Goal: Task Accomplishment & Management: Complete application form

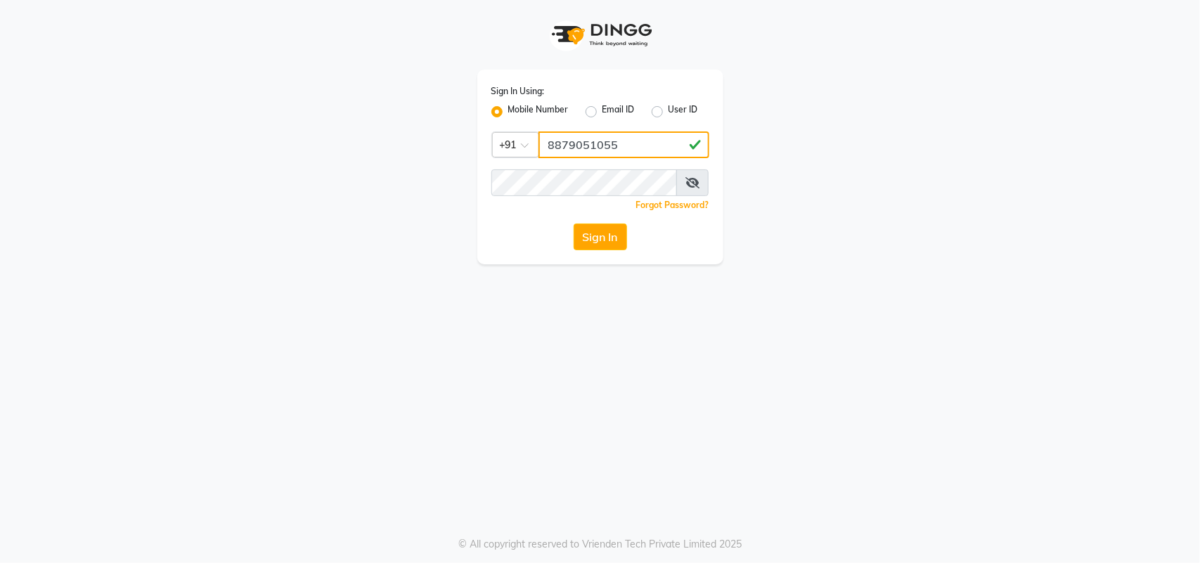
type input "8879051055"
click at [587, 227] on button "Sign In" at bounding box center [599, 236] width 53 height 27
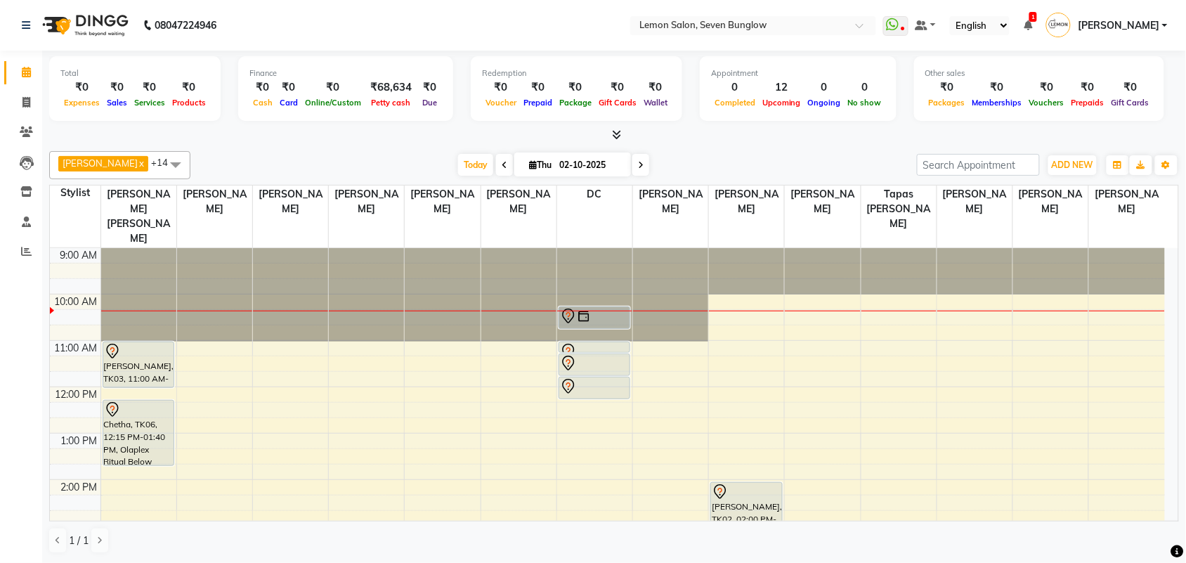
scroll to position [1, 0]
click at [30, 105] on icon at bounding box center [26, 102] width 8 height 11
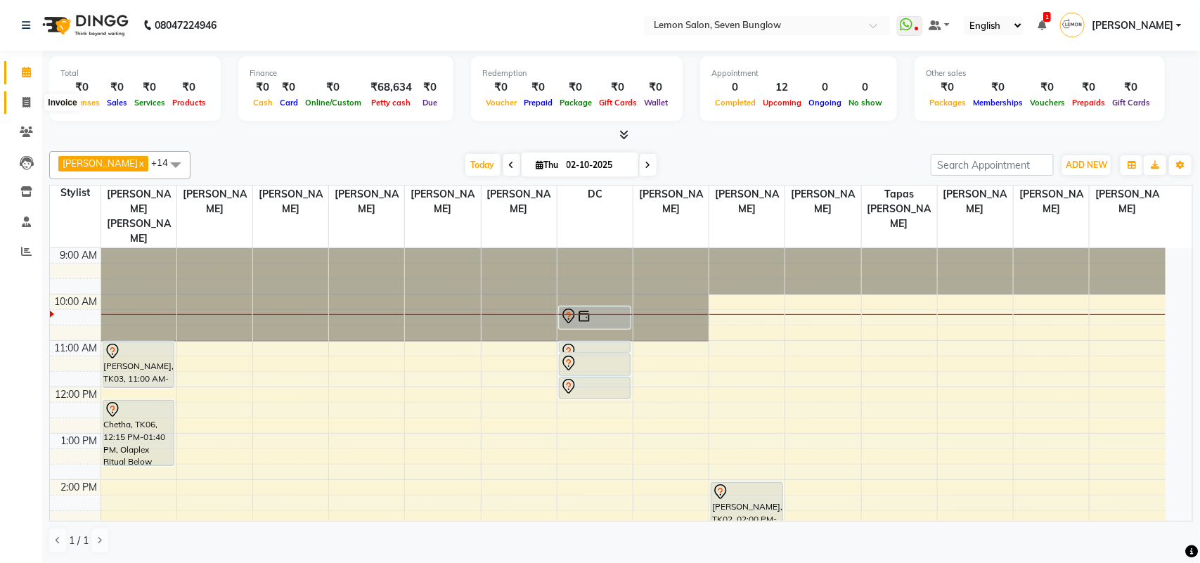
select select "562"
select select "service"
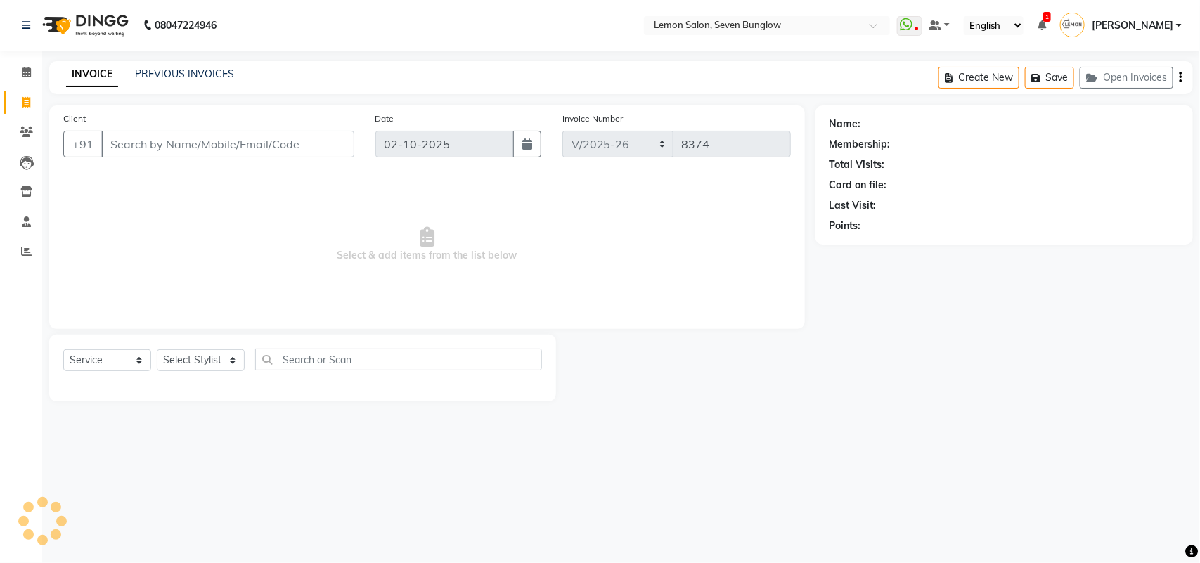
click at [169, 141] on input "Client" at bounding box center [227, 144] width 253 height 27
type input "9892158562"
click at [331, 138] on span "Add Client" at bounding box center [318, 144] width 56 height 14
select select "22"
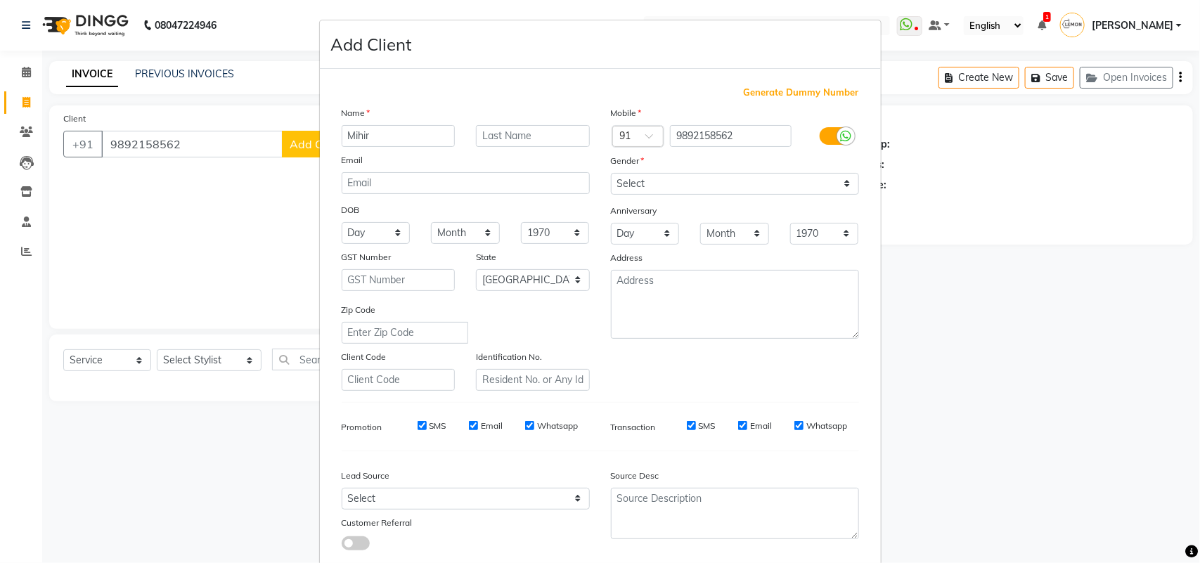
type input "Mihir"
click at [632, 190] on select "Select Male Female Other Prefer Not To Say" at bounding box center [735, 184] width 248 height 22
select select "male"
click at [611, 173] on select "Select Male Female Other Prefer Not To Say" at bounding box center [735, 184] width 248 height 22
click at [429, 191] on input "email" at bounding box center [466, 183] width 248 height 22
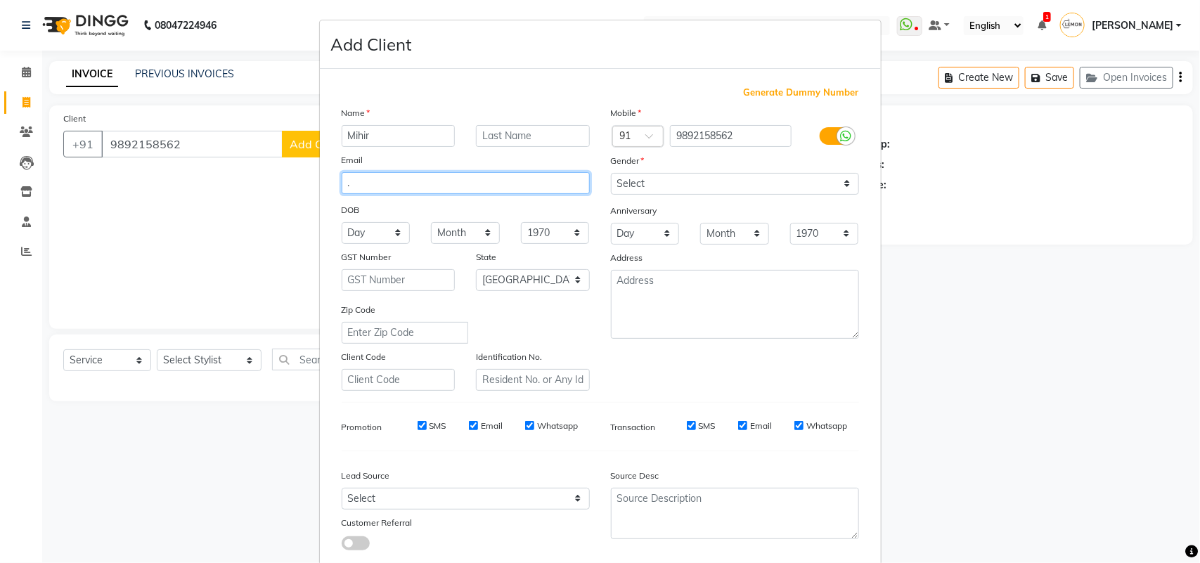
scroll to position [81, 0]
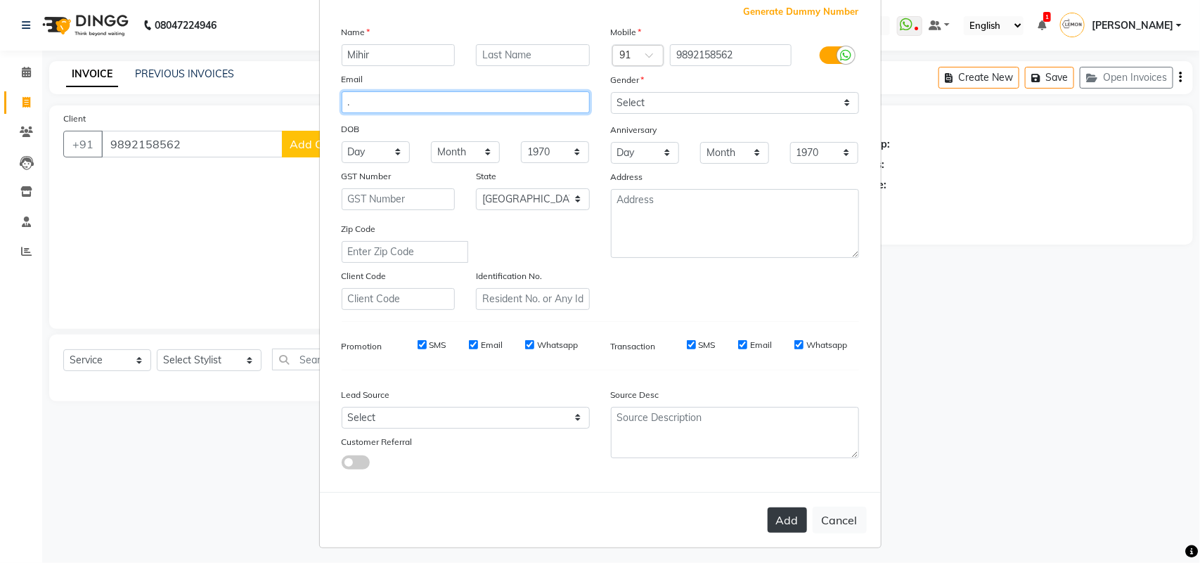
type input "."
click at [778, 515] on button "Add" at bounding box center [786, 519] width 39 height 25
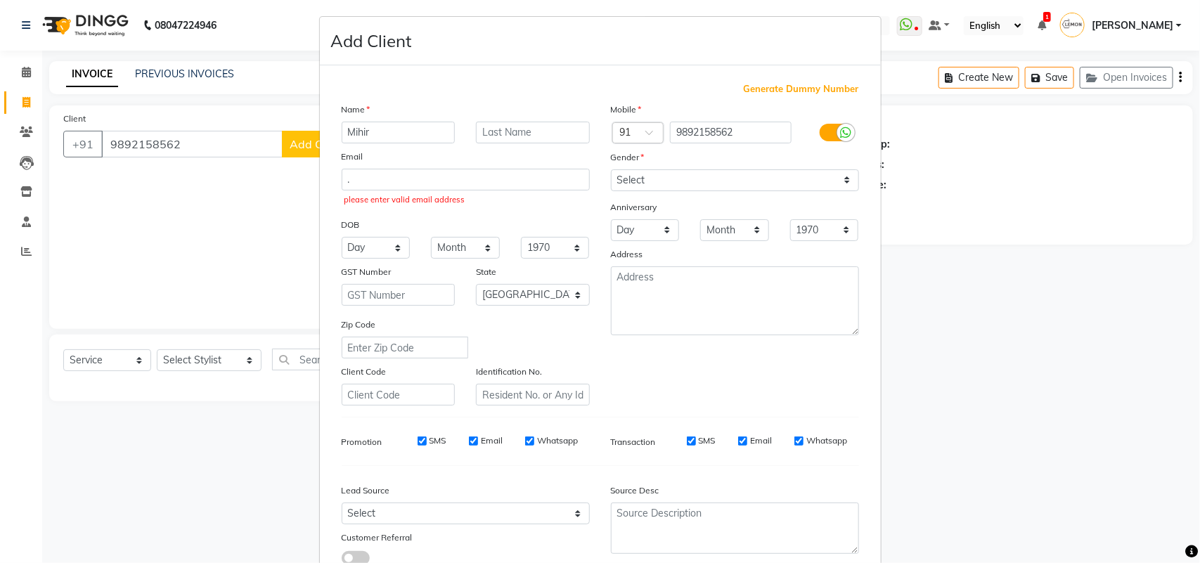
scroll to position [0, 0]
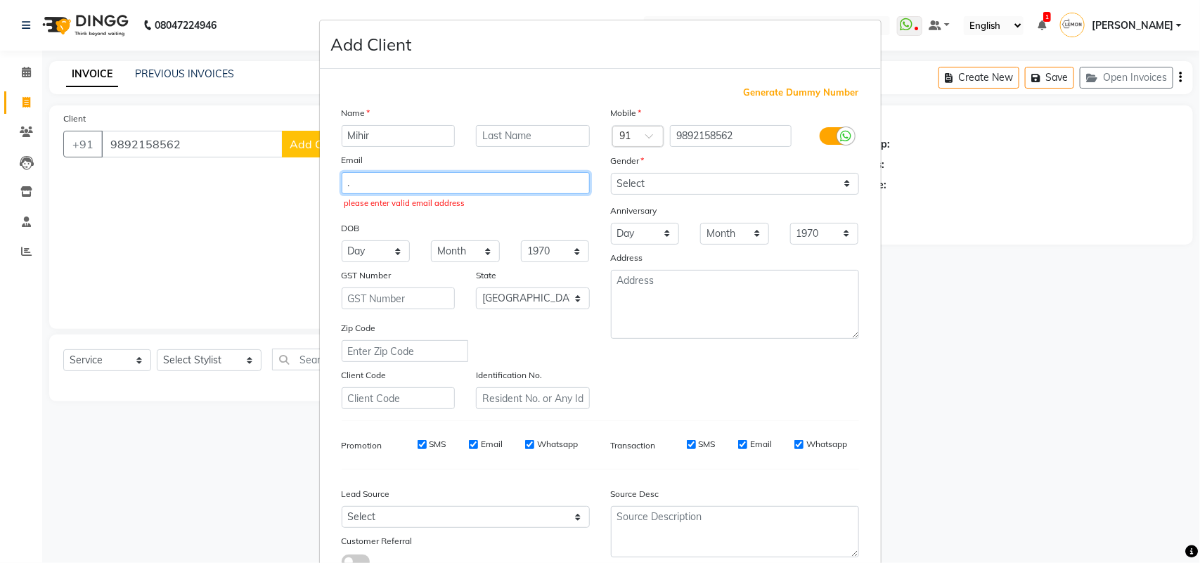
click at [455, 188] on input "." at bounding box center [466, 183] width 248 height 22
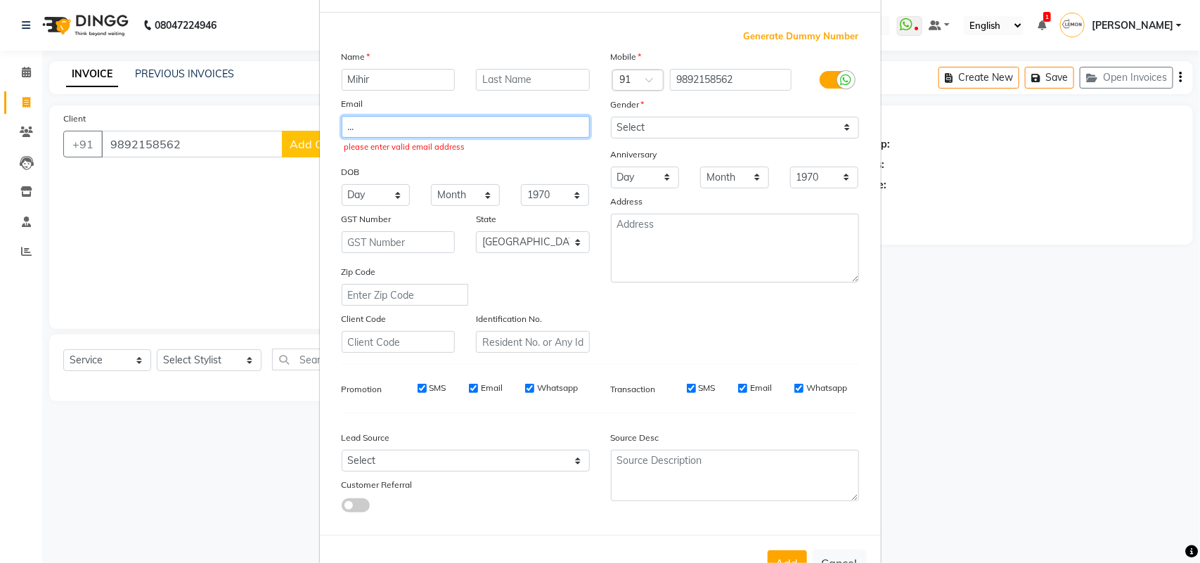
scroll to position [100, 0]
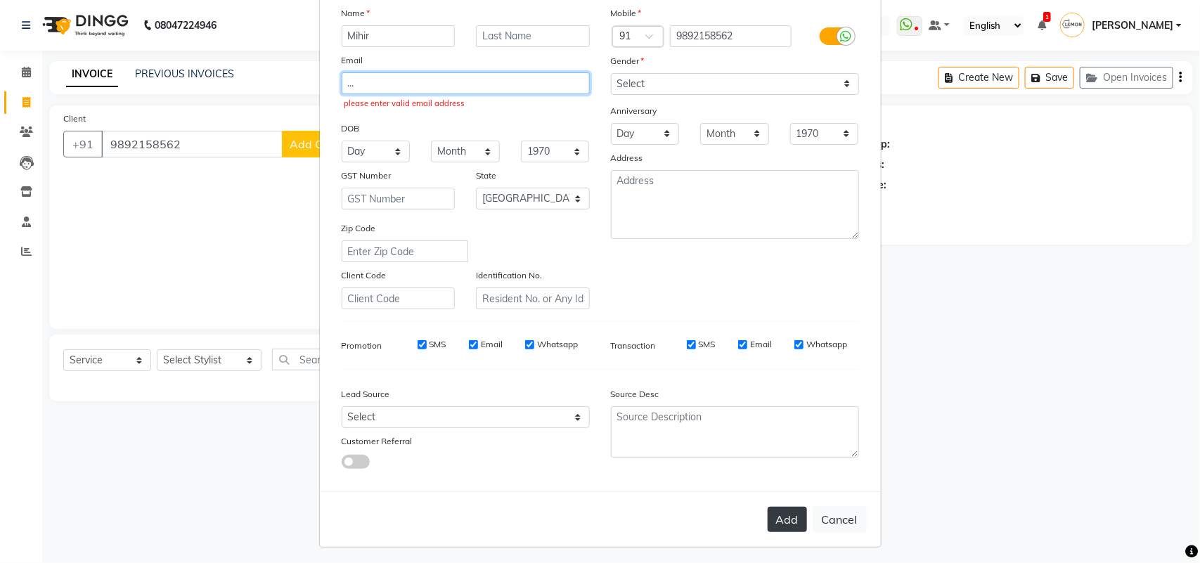
type input "..."
click at [767, 520] on button "Add" at bounding box center [786, 519] width 39 height 25
drag, startPoint x: 356, startPoint y: 75, endPoint x: 320, endPoint y: 78, distance: 35.9
click at [320, 78] on div "Generate Dummy Number Name Mihir Email ... please enter valid email address DOB…" at bounding box center [600, 230] width 561 height 522
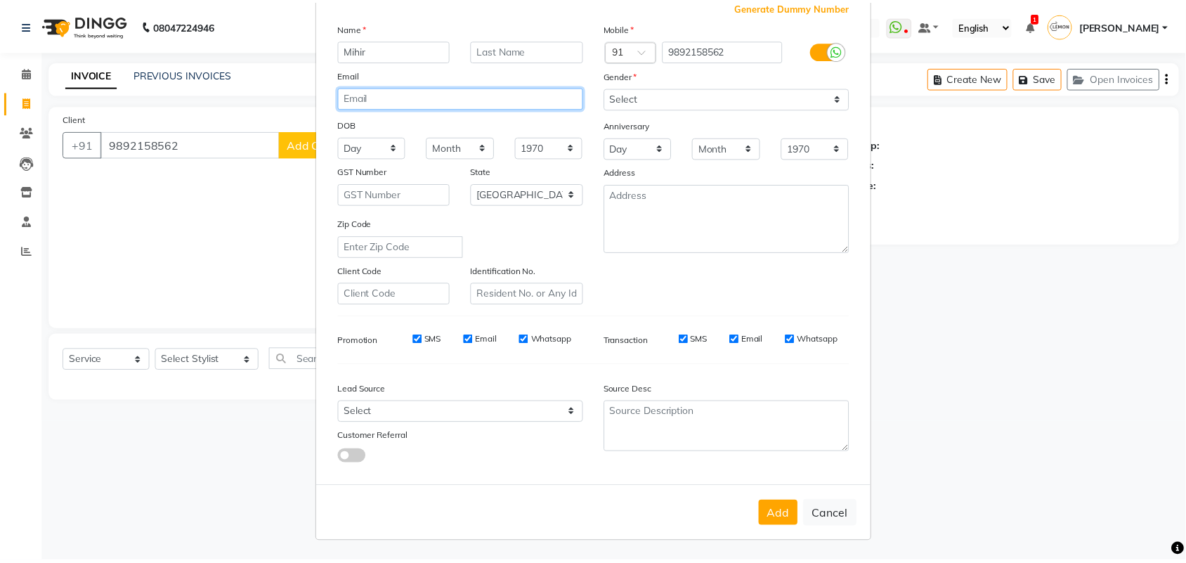
scroll to position [81, 0]
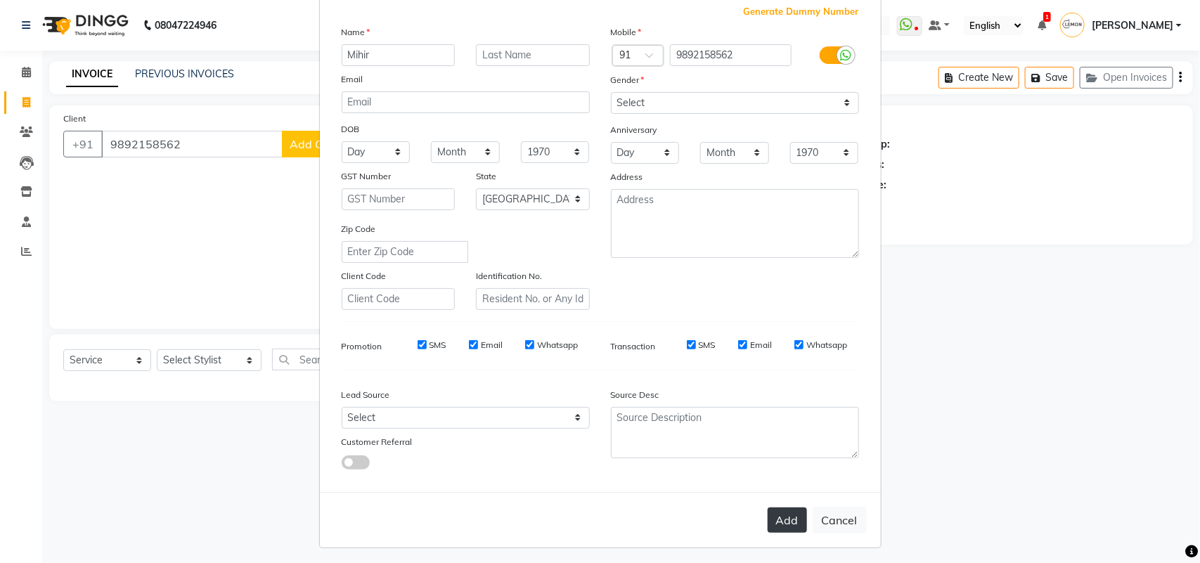
click at [780, 508] on button "Add" at bounding box center [786, 519] width 39 height 25
select select
select select "null"
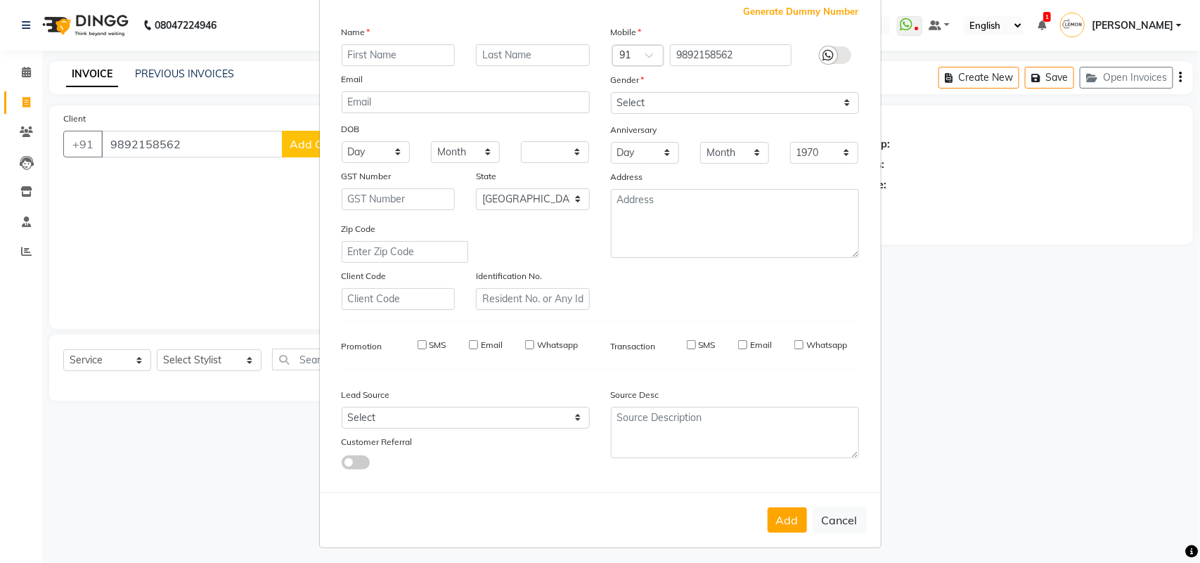
select select
checkbox input "false"
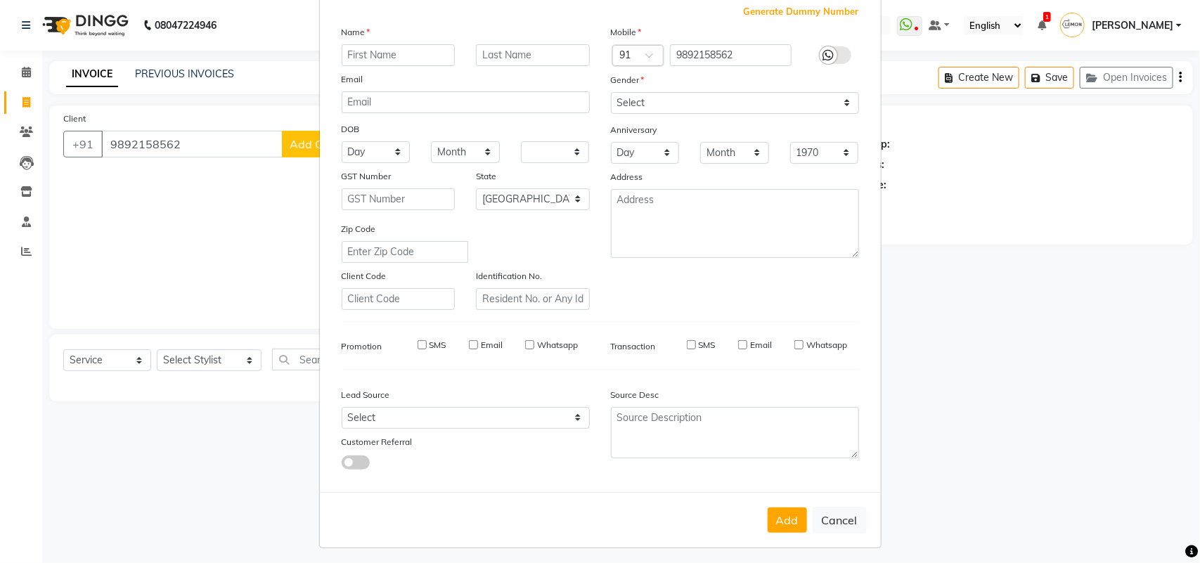
checkbox input "false"
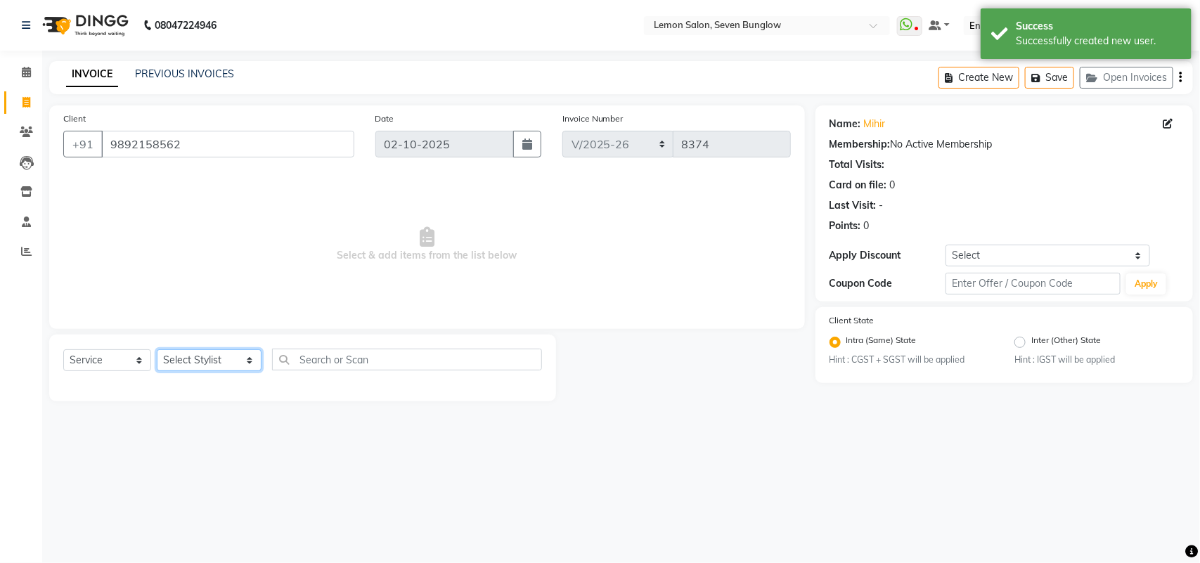
click at [194, 362] on select "Select Stylist Ajit Thakur Akansha Subba Aniket (Nail) DC Gufran Salmani Hira L…" at bounding box center [209, 360] width 105 height 22
select select "43419"
click at [157, 349] on select "Select Stylist Ajit Thakur Akansha Subba Aniket (Nail) DC Gufran Salmani Hira L…" at bounding box center [209, 360] width 105 height 22
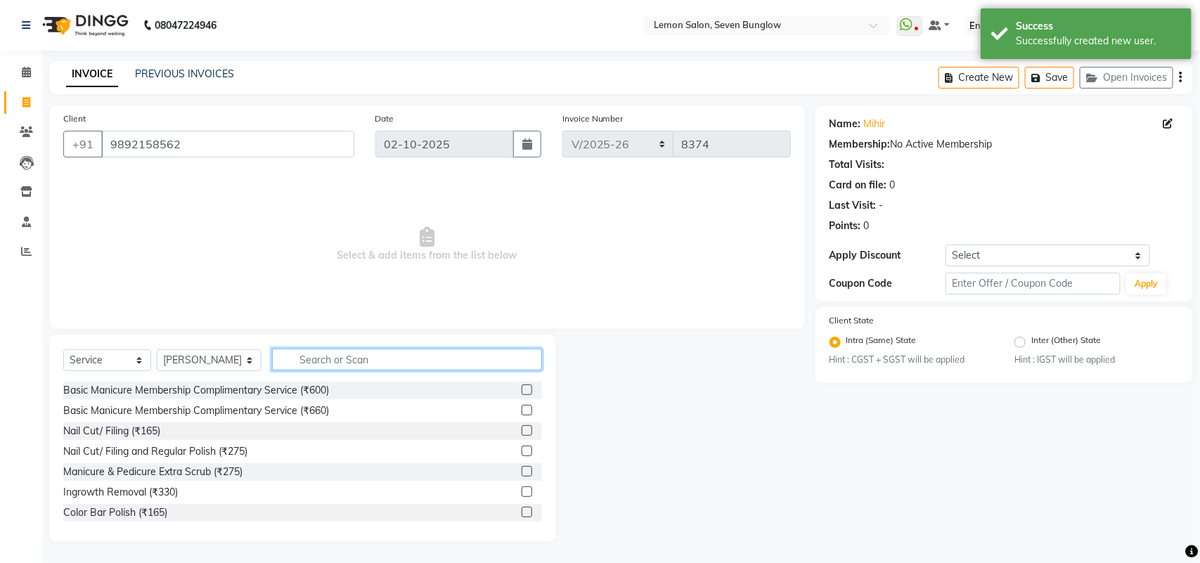
click at [356, 349] on input "text" at bounding box center [407, 360] width 270 height 22
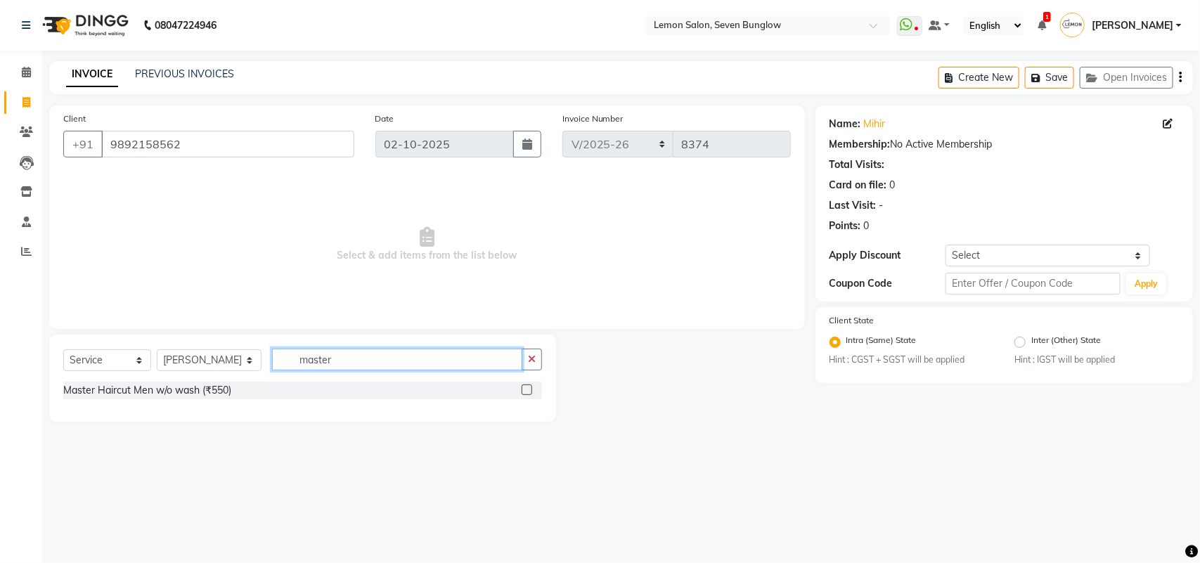
type input "master"
click at [138, 378] on div "Select Service Product Membership Package Voucher Prepaid Gift Card Select Styl…" at bounding box center [302, 365] width 479 height 33
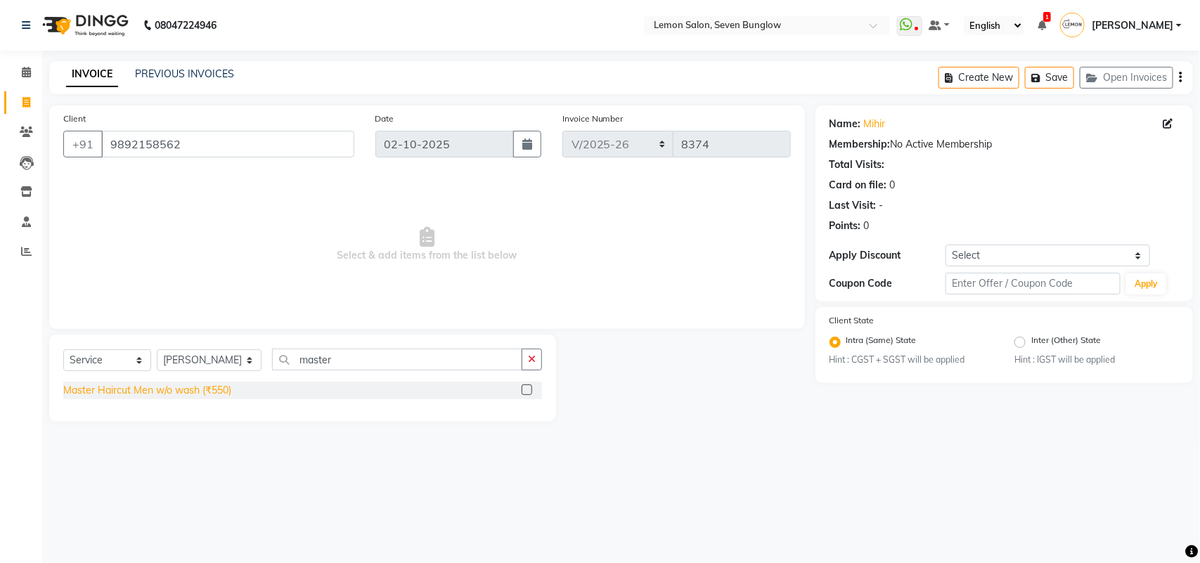
click at [138, 396] on div "Master Haircut Men w/o wash (₹550)" at bounding box center [147, 390] width 168 height 15
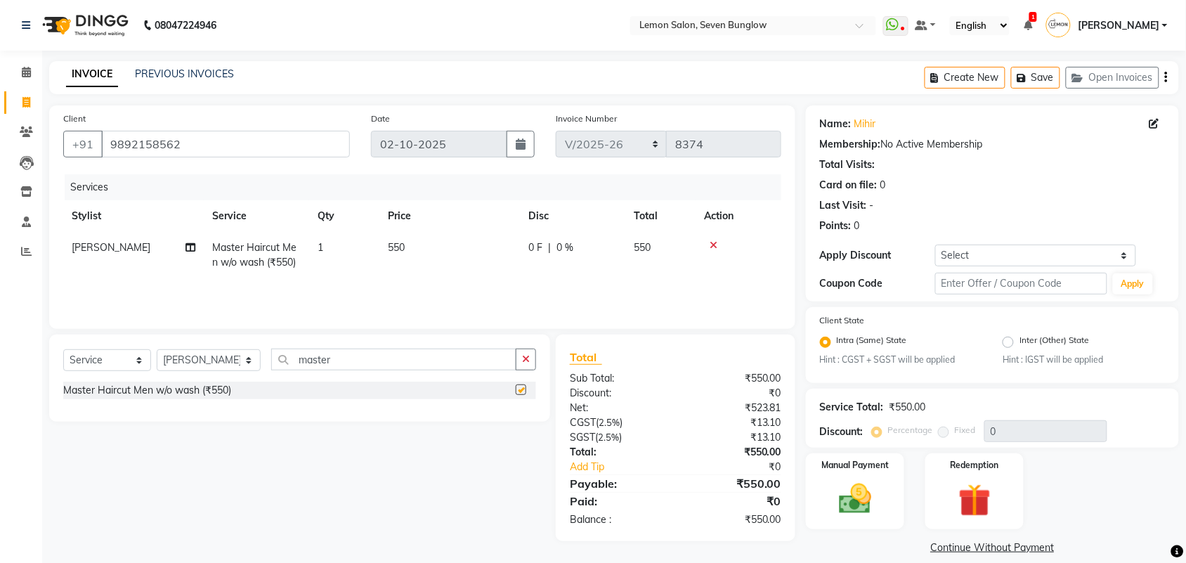
checkbox input "false"
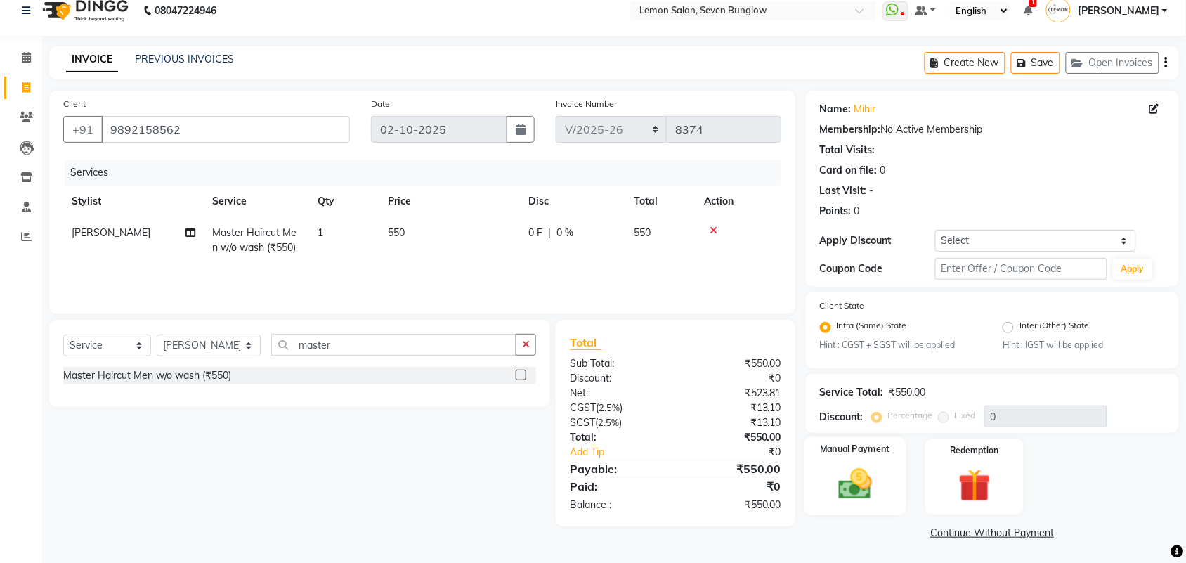
drag, startPoint x: 862, startPoint y: 478, endPoint x: 876, endPoint y: 469, distance: 16.8
click at [863, 478] on img at bounding box center [855, 484] width 55 height 39
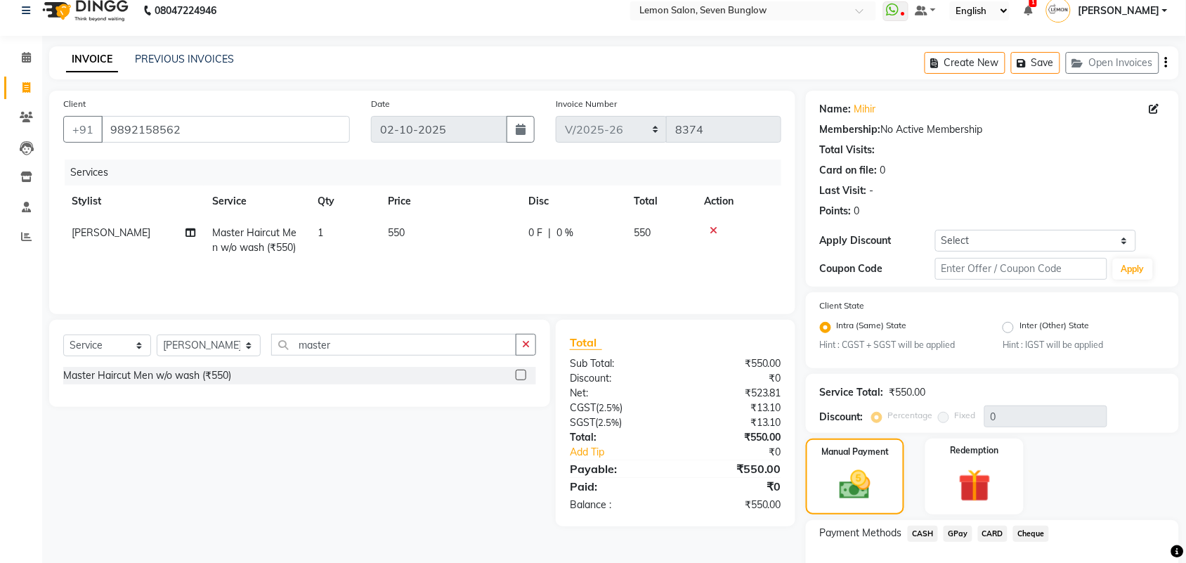
scroll to position [104, 0]
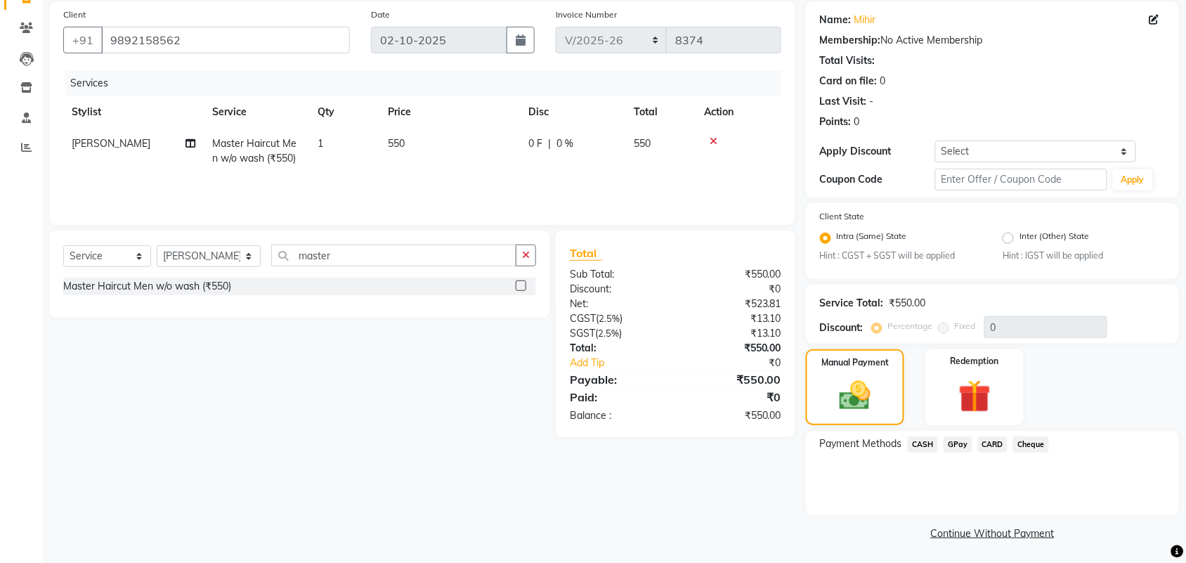
click at [961, 443] on span "GPay" at bounding box center [958, 444] width 29 height 16
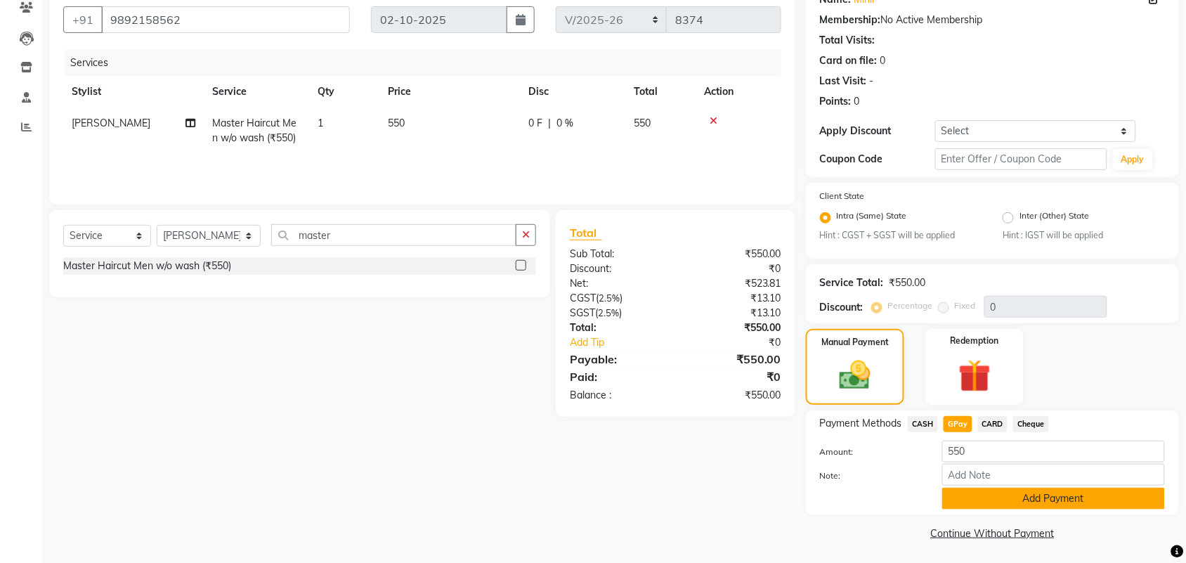
click at [1062, 488] on button "Add Payment" at bounding box center [1053, 499] width 223 height 22
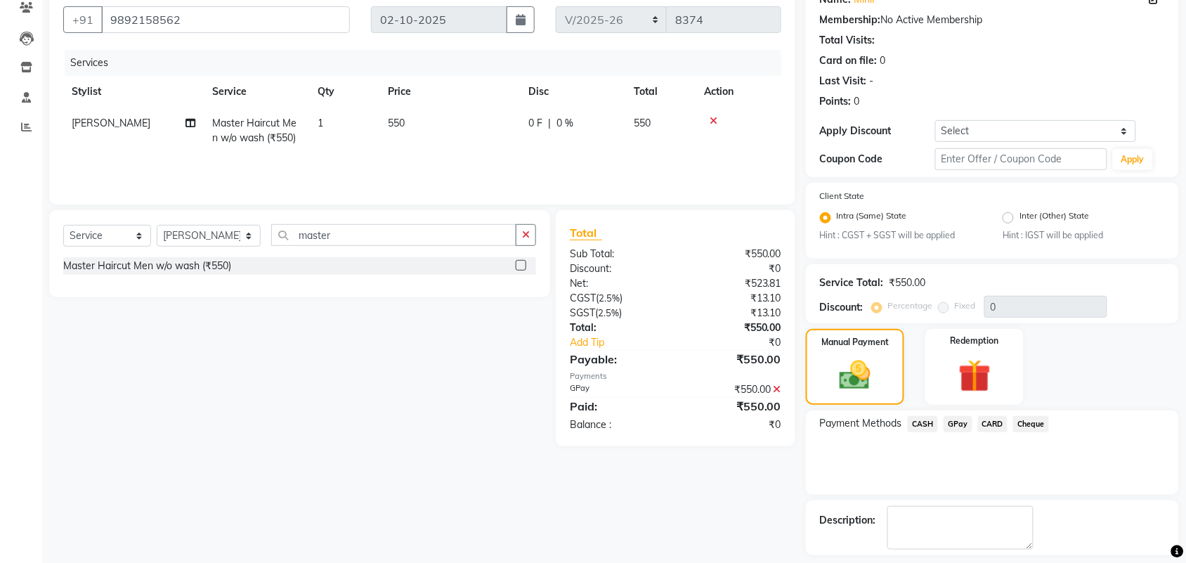
scroll to position [184, 0]
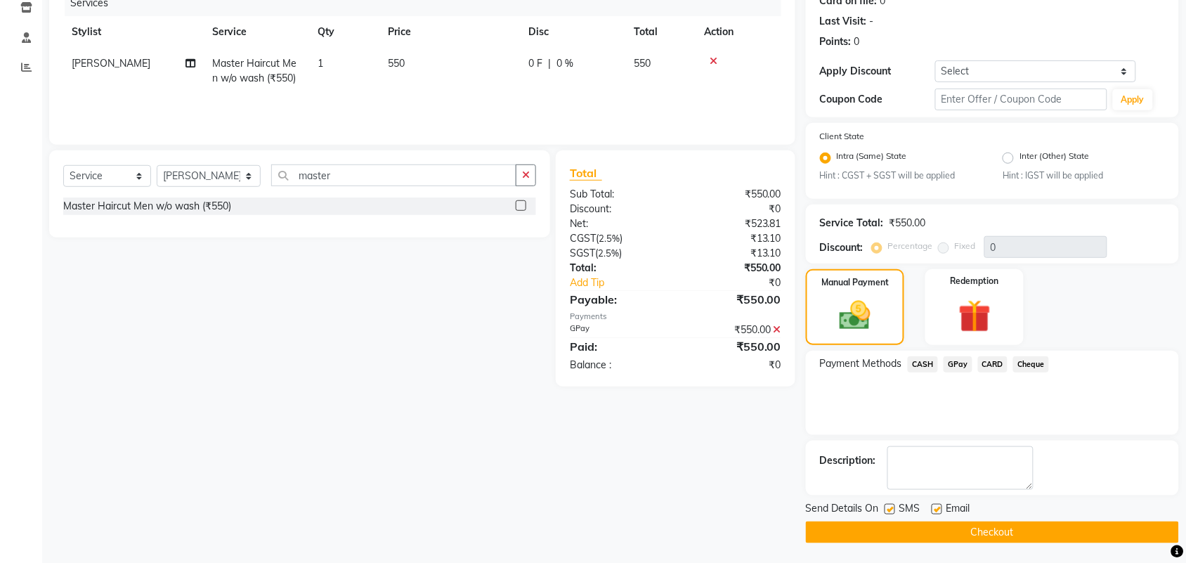
click at [892, 504] on label at bounding box center [890, 509] width 11 height 11
click at [892, 505] on input "checkbox" at bounding box center [889, 509] width 9 height 9
checkbox input "false"
click at [932, 504] on label at bounding box center [937, 509] width 11 height 11
click at [932, 505] on input "checkbox" at bounding box center [936, 509] width 9 height 9
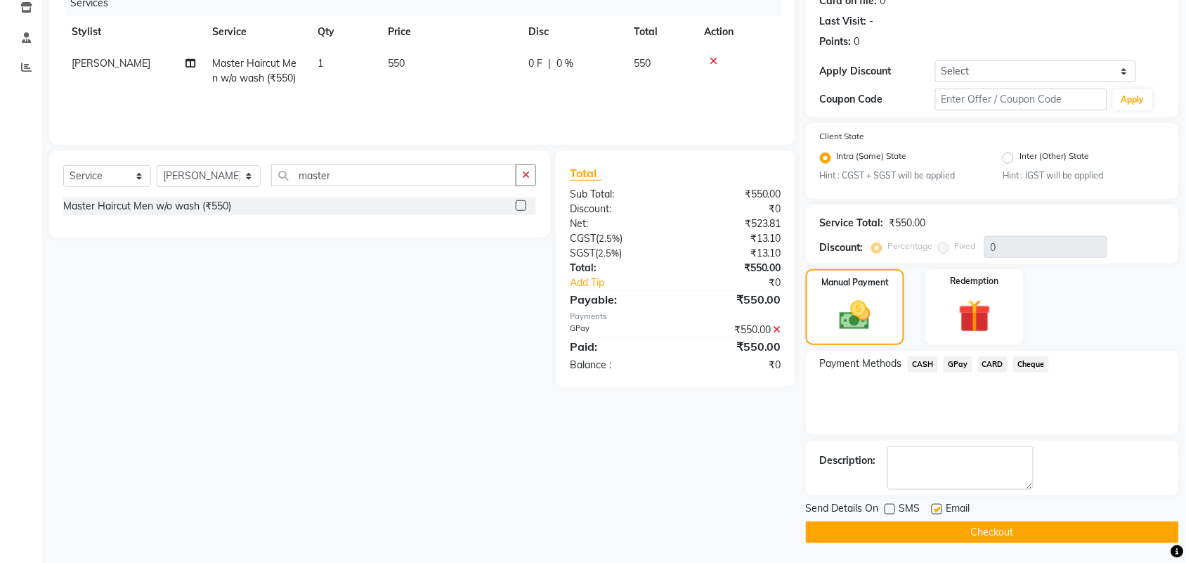
checkbox input "false"
click at [933, 528] on button "Checkout" at bounding box center [992, 532] width 373 height 22
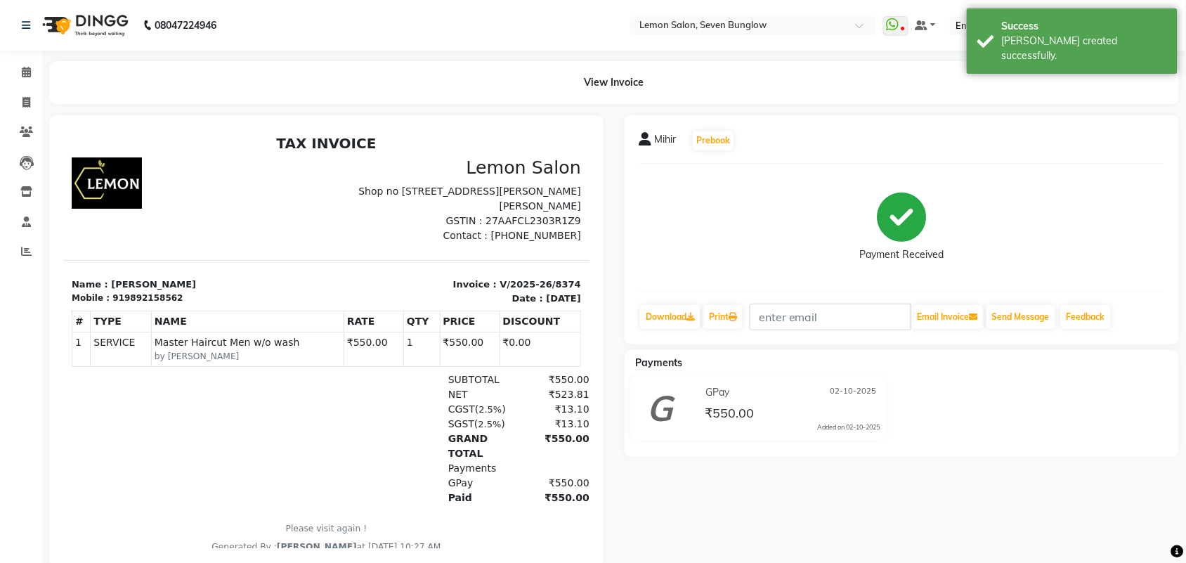
click at [19, 51] on div "Calendar Invoice Clients Leads Inventory Staff Reports Completed InProgress Upc…" at bounding box center [95, 303] width 190 height 526
click at [25, 65] on span at bounding box center [26, 73] width 25 height 16
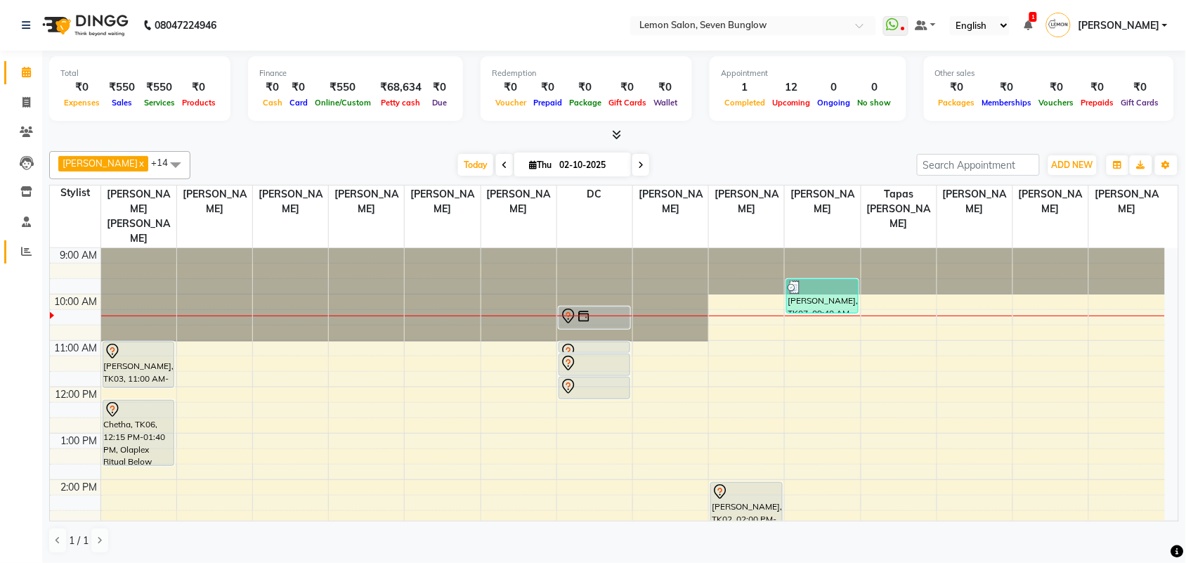
click at [22, 254] on icon at bounding box center [26, 251] width 11 height 11
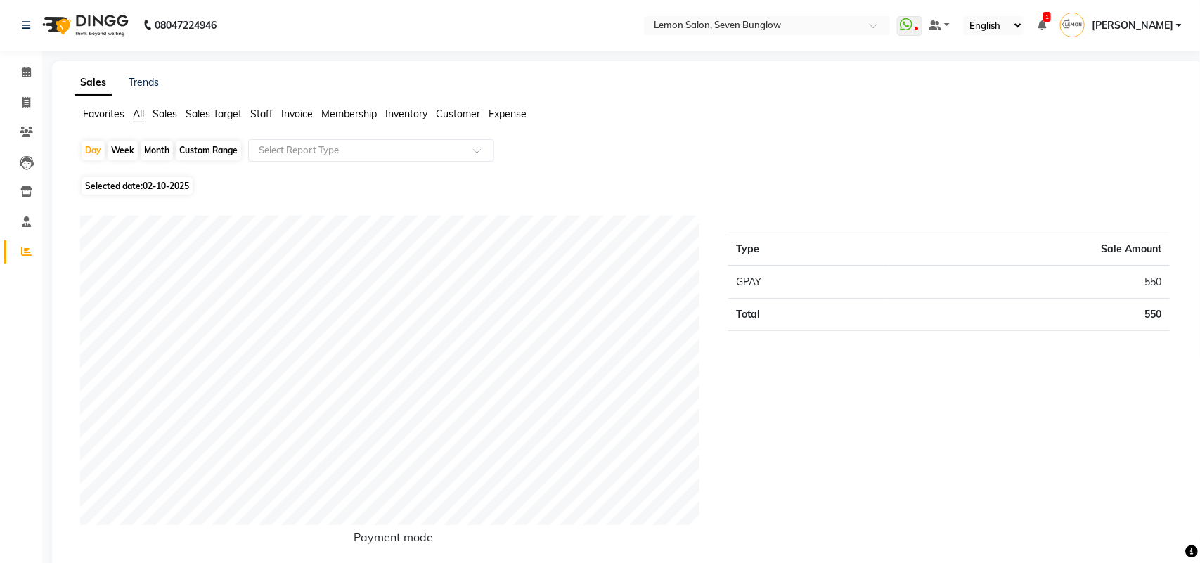
click at [144, 188] on span "02-10-2025" at bounding box center [166, 186] width 46 height 11
select select "10"
select select "2025"
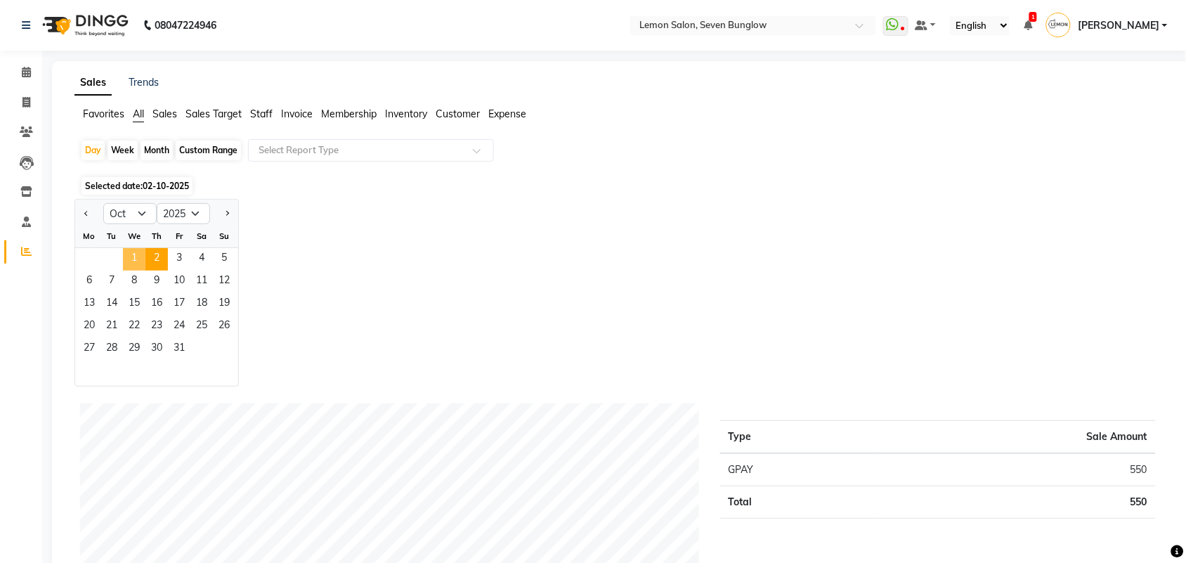
click at [132, 261] on span "1" at bounding box center [134, 259] width 22 height 22
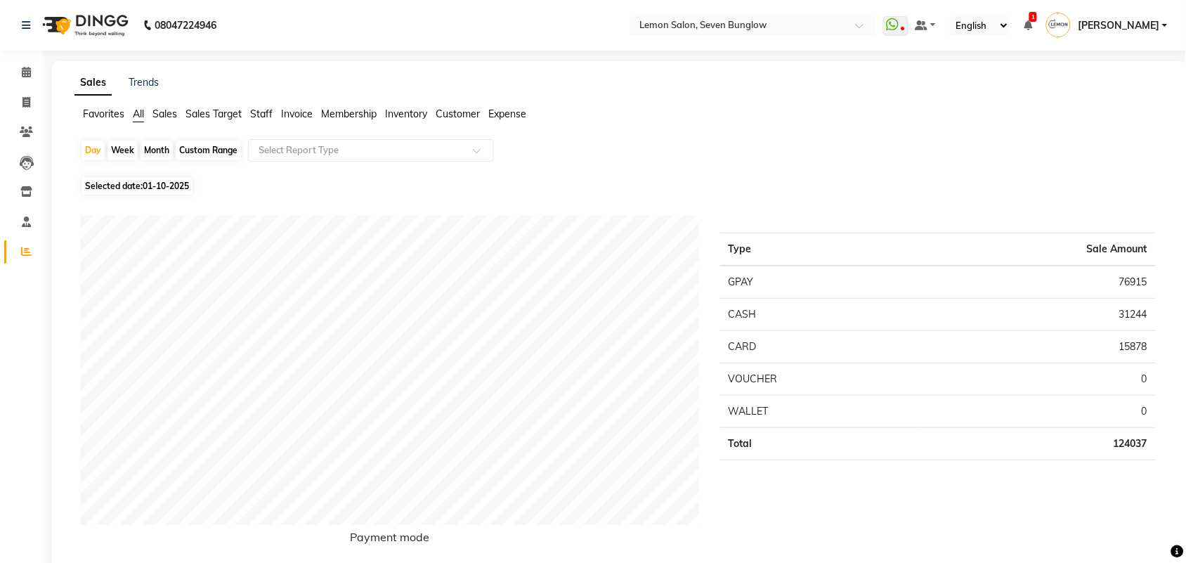
click at [504, 116] on span "Expense" at bounding box center [507, 114] width 38 height 13
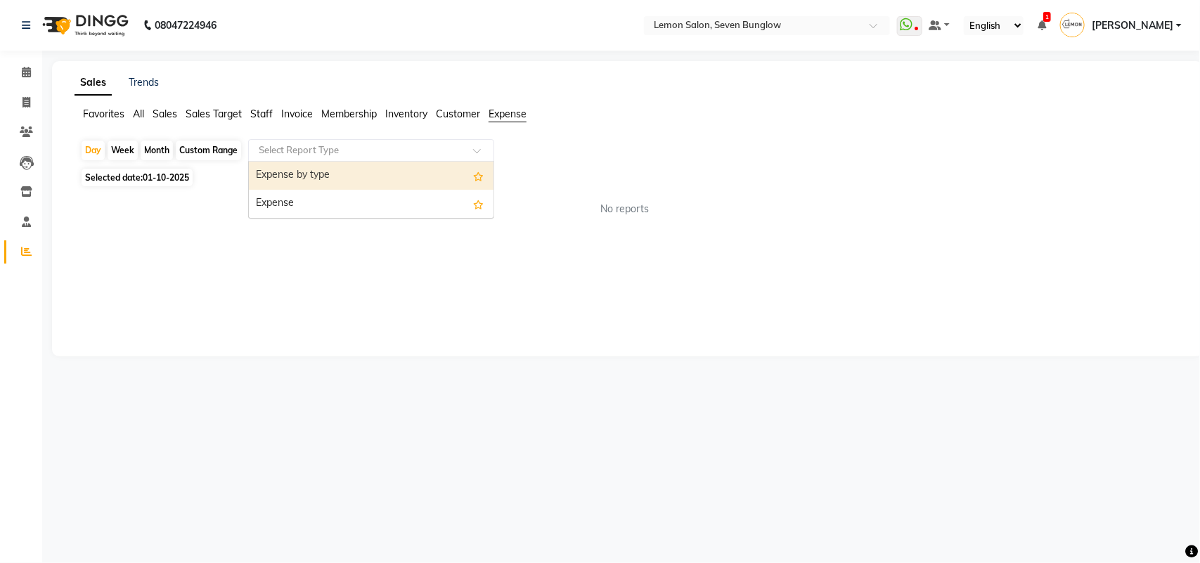
click at [415, 160] on ng-select "Select Report Type Expense by type Expense" at bounding box center [371, 150] width 246 height 22
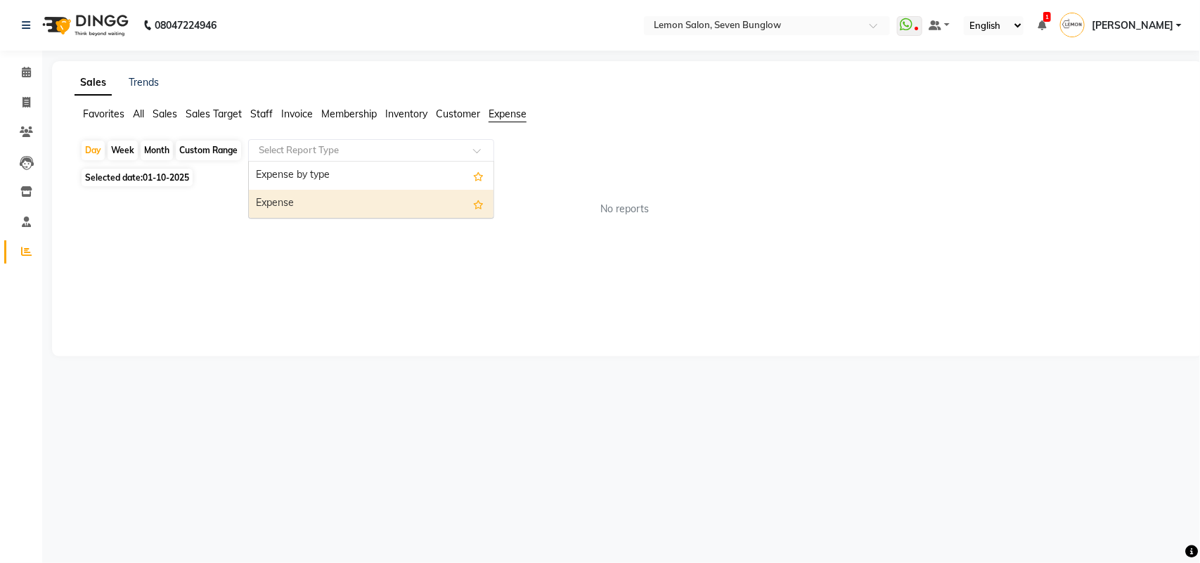
click at [356, 200] on div "Expense" at bounding box center [371, 204] width 245 height 28
select select "csv"
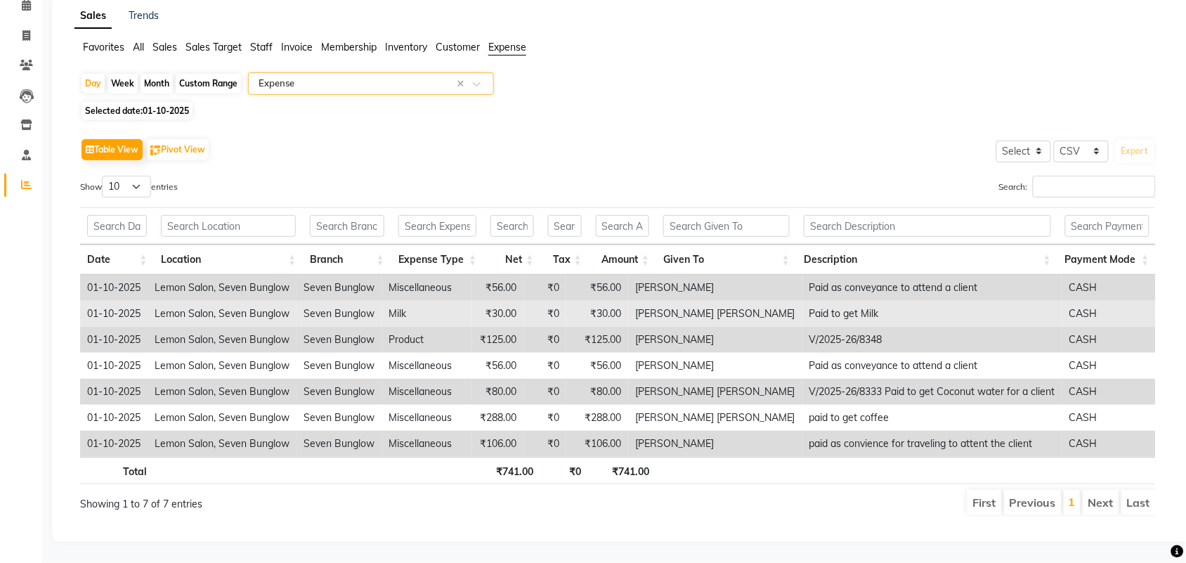
scroll to position [82, 0]
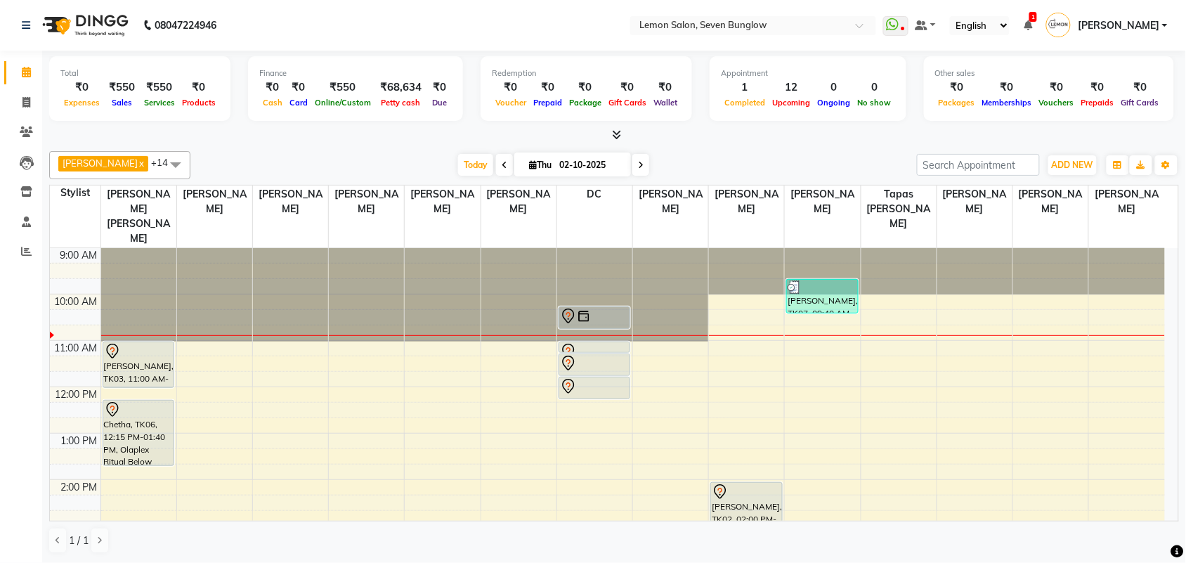
click at [500, 384] on div "9:00 AM 10:00 AM 11:00 AM 12:00 PM 1:00 PM 2:00 PM 3:00 PM 4:00 PM 5:00 PM 6:00…" at bounding box center [607, 572] width 1115 height 649
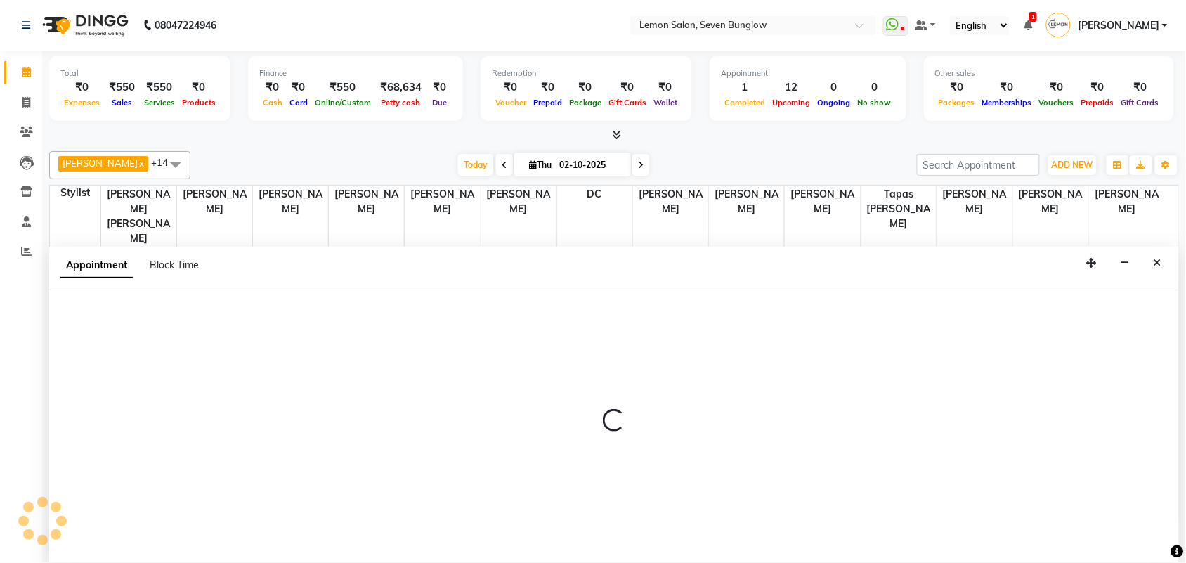
scroll to position [1, 0]
select select "7457"
select select "tentative"
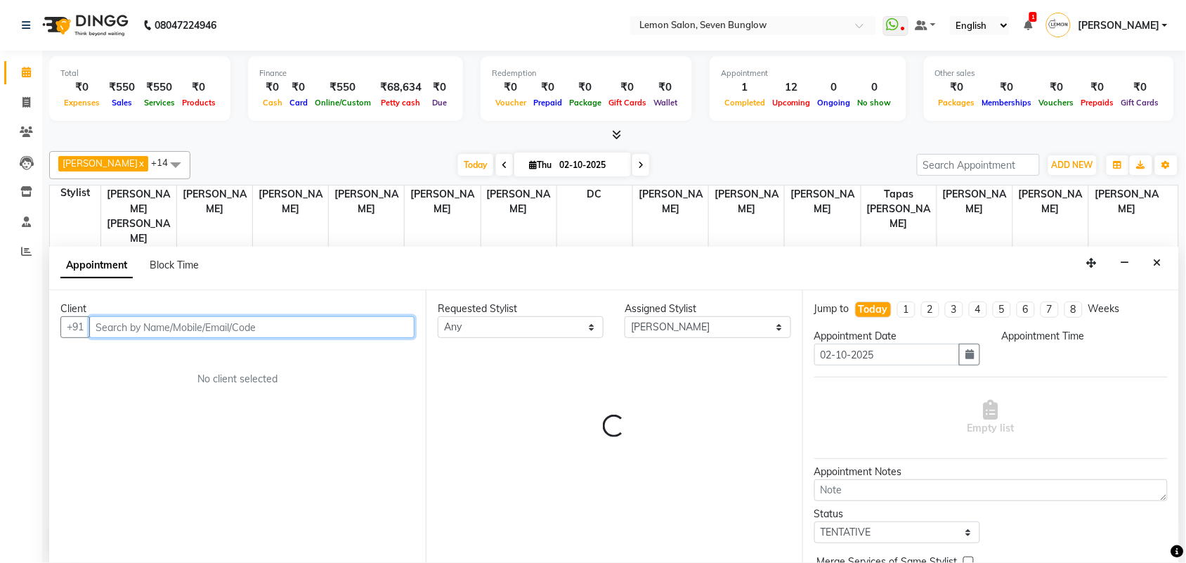
select select "720"
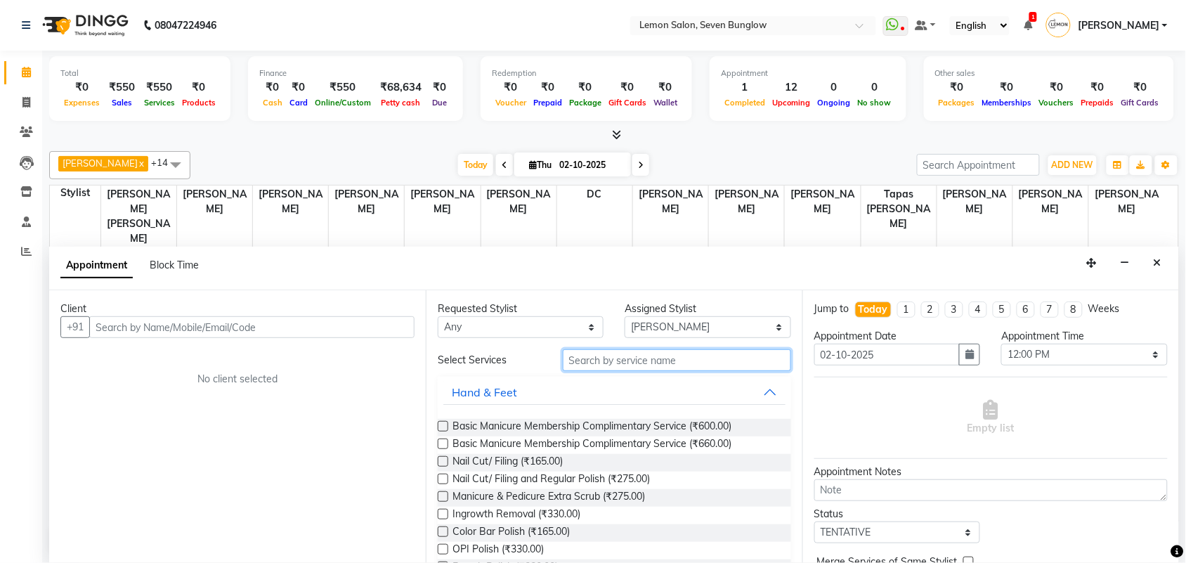
click at [633, 359] on input "text" at bounding box center [677, 360] width 228 height 22
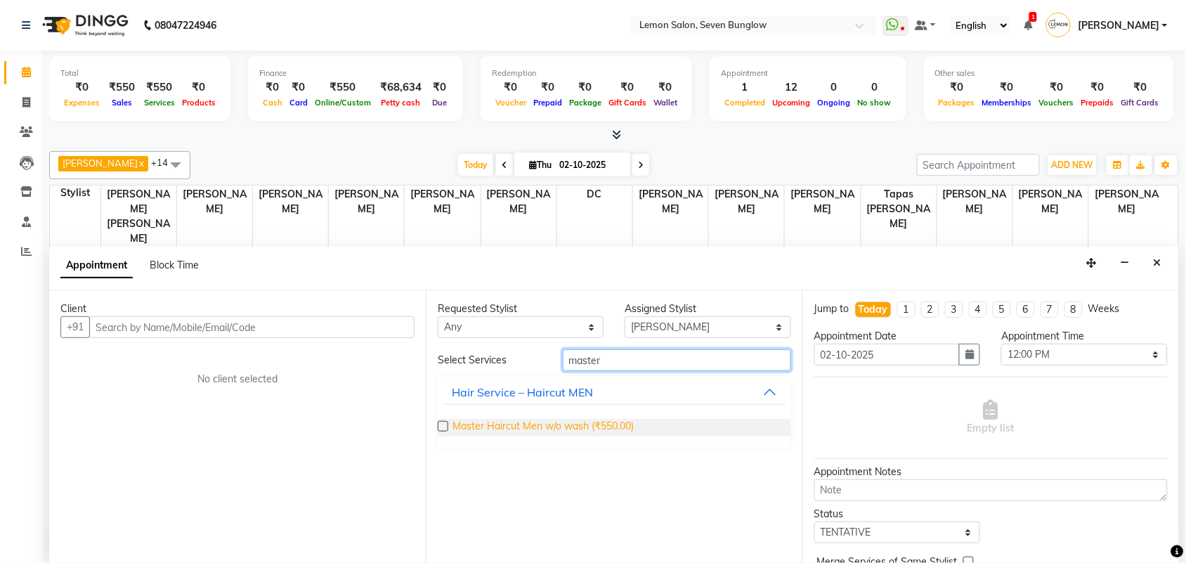
type input "master"
click at [587, 429] on span "Master Haircut Men w/o wash (₹550.00)" at bounding box center [543, 428] width 181 height 18
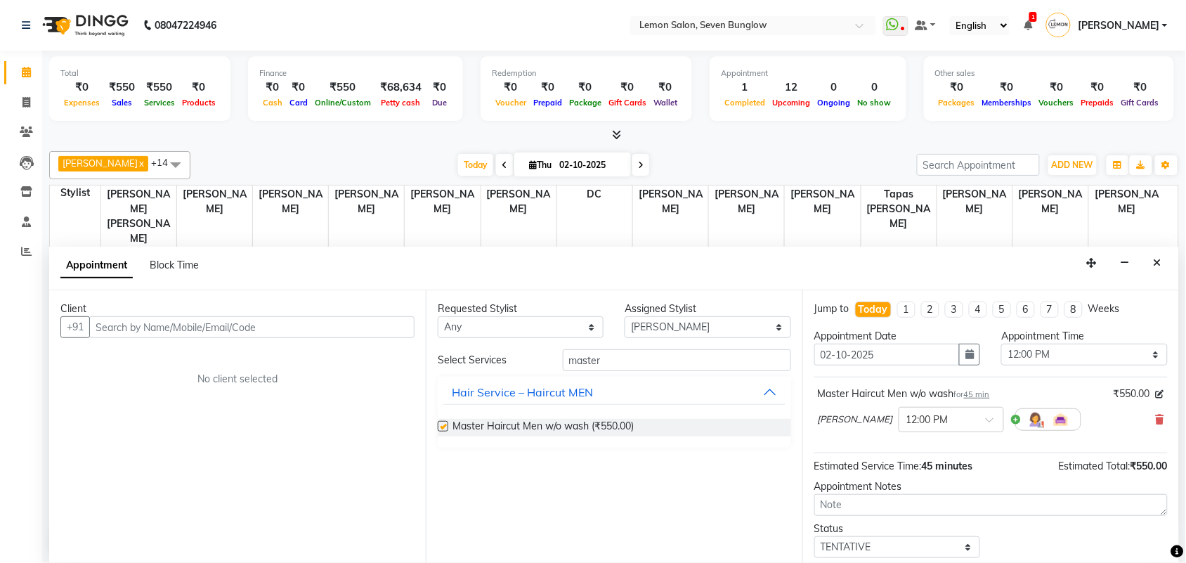
checkbox input "false"
click at [221, 299] on div "Client +91 No client selected" at bounding box center [237, 426] width 377 height 273
click at [212, 320] on input "text" at bounding box center [251, 327] width 325 height 22
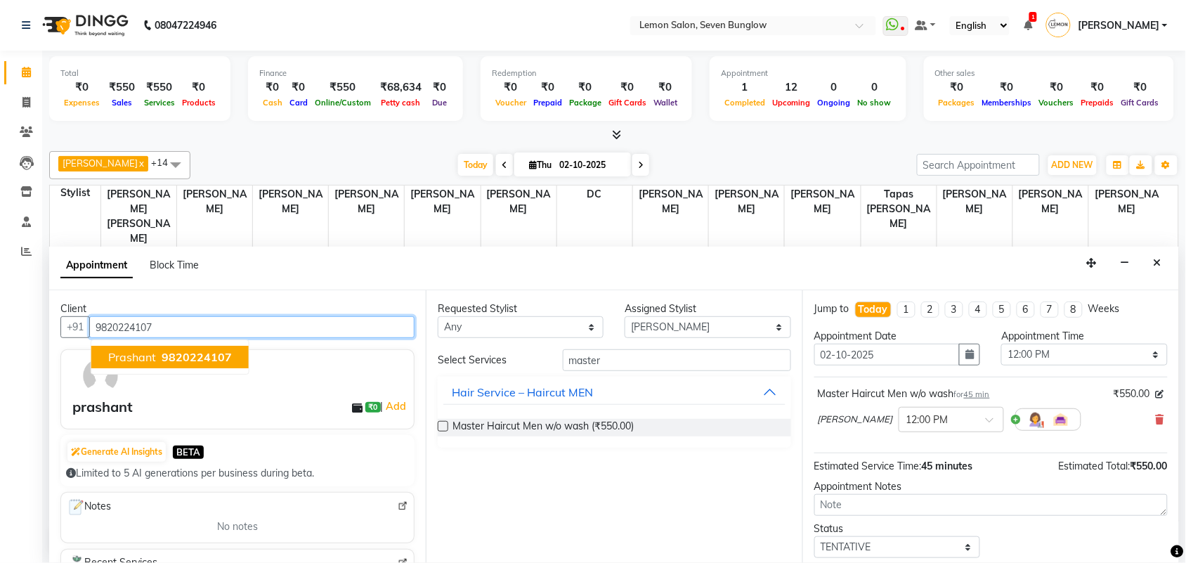
click at [207, 358] on span "9820224107" at bounding box center [197, 357] width 70 height 14
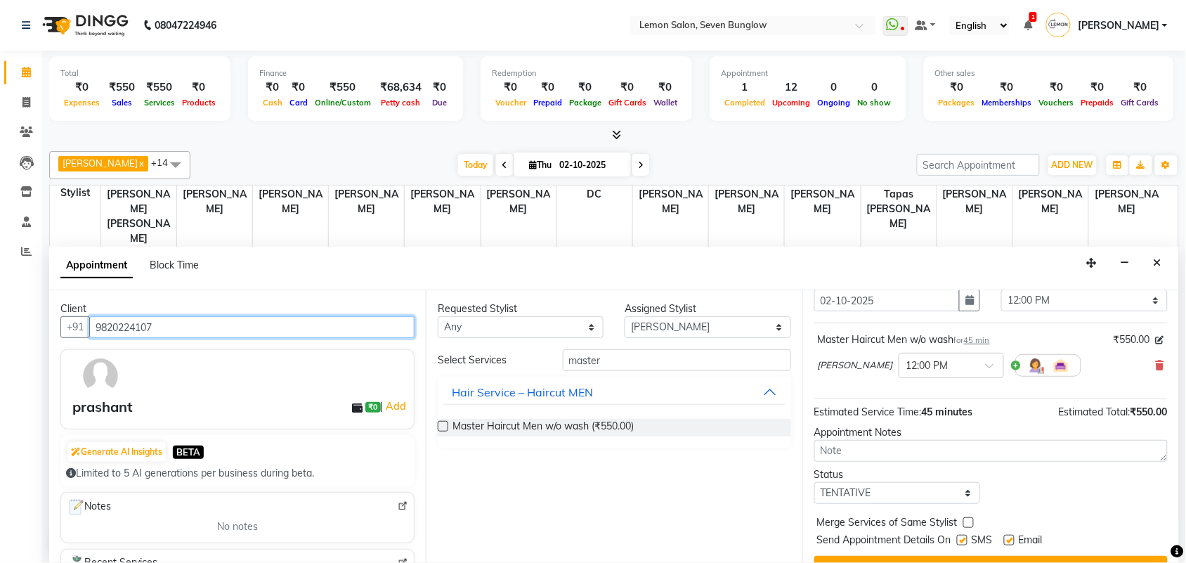
scroll to position [84, 0]
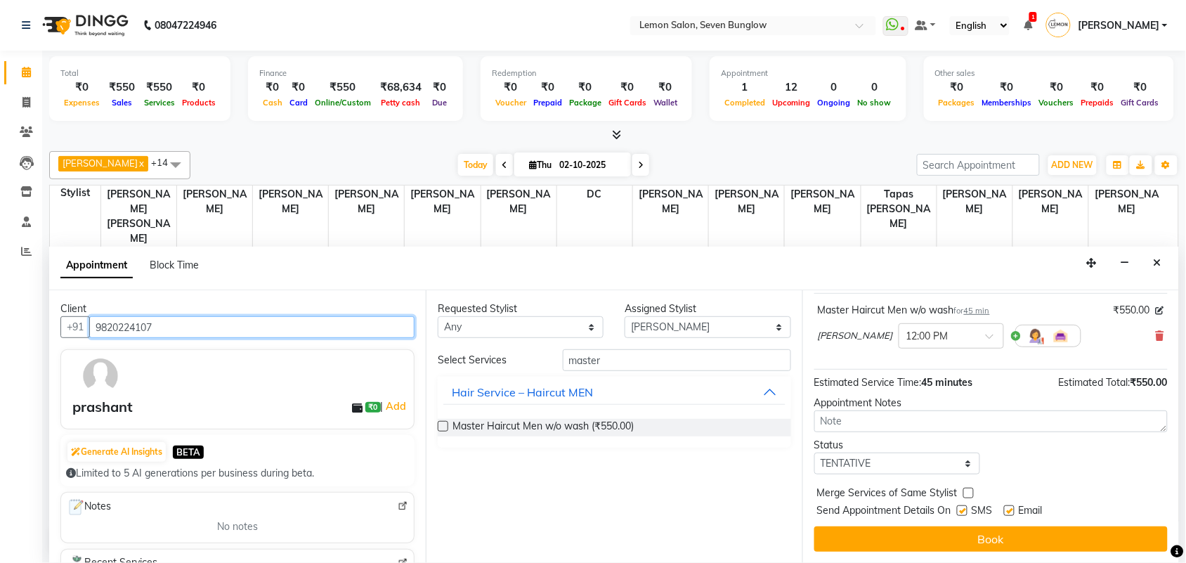
type input "9820224107"
click at [964, 526] on div "Jump to [DATE] 1 2 3 4 5 6 7 8 Weeks Appointment Date [DATE] Appointment Time S…" at bounding box center [991, 426] width 377 height 273
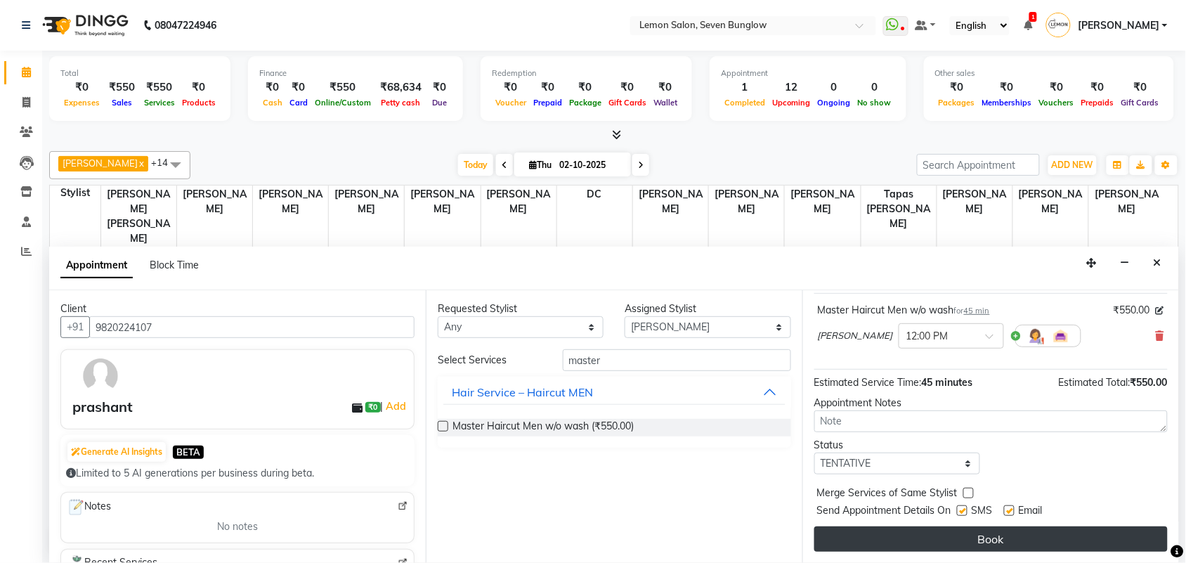
click at [968, 535] on button "Book" at bounding box center [990, 538] width 353 height 25
